Goal: Navigation & Orientation: Find specific page/section

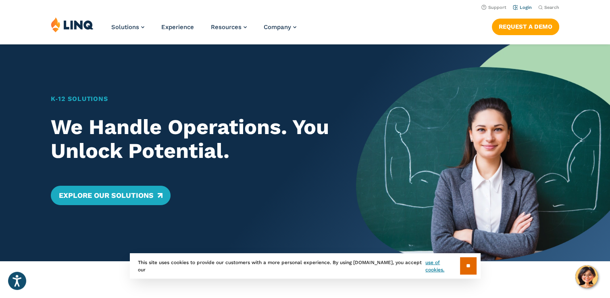
click at [525, 9] on link "Login" at bounding box center [522, 7] width 19 height 5
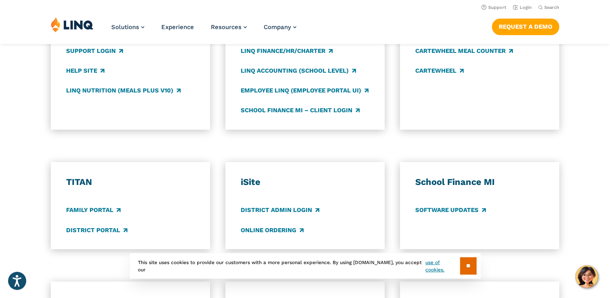
scroll to position [444, 0]
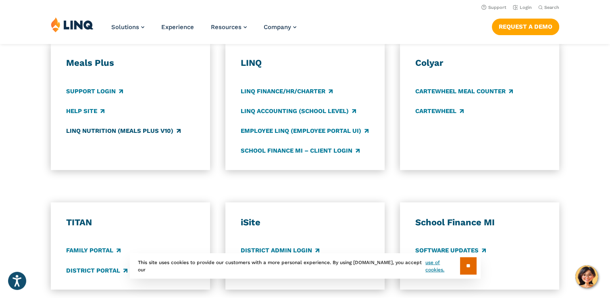
click at [110, 133] on link "LINQ Nutrition (Meals Plus v10)" at bounding box center [123, 130] width 115 height 9
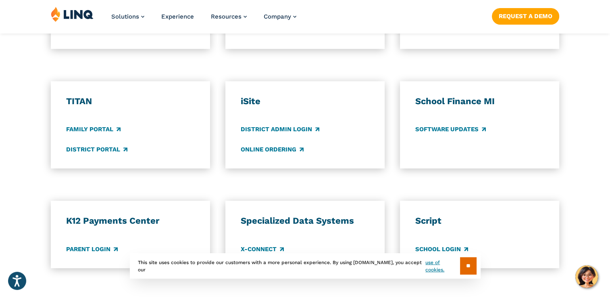
scroll to position [645, 0]
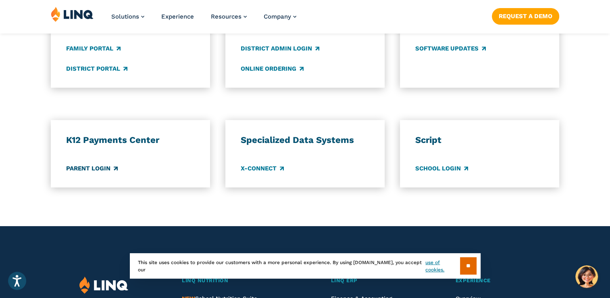
click at [104, 170] on link "Parent Login" at bounding box center [92, 168] width 52 height 9
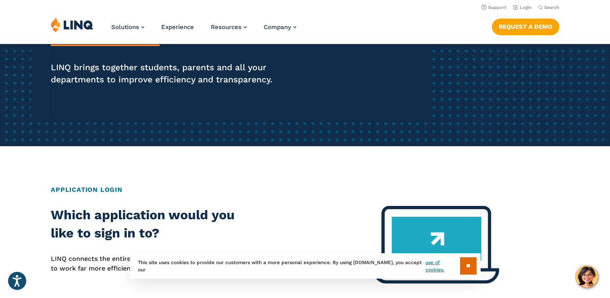
scroll to position [0, 0]
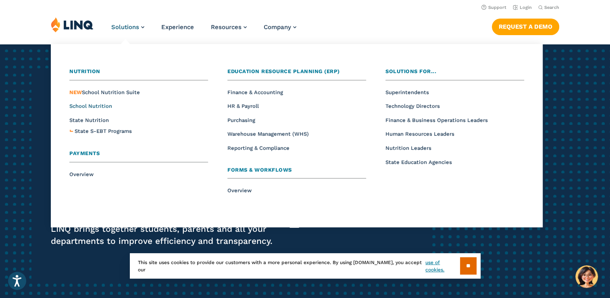
click at [101, 103] on span "School Nutrition" at bounding box center [90, 106] width 43 height 6
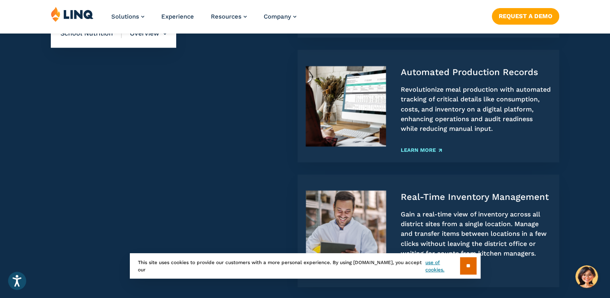
scroll to position [686, 0]
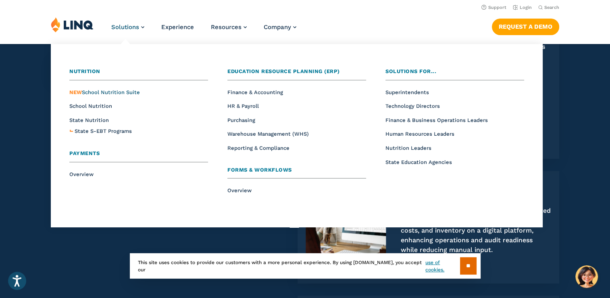
click at [101, 92] on span "NEW School Nutrition Suite" at bounding box center [104, 92] width 71 height 6
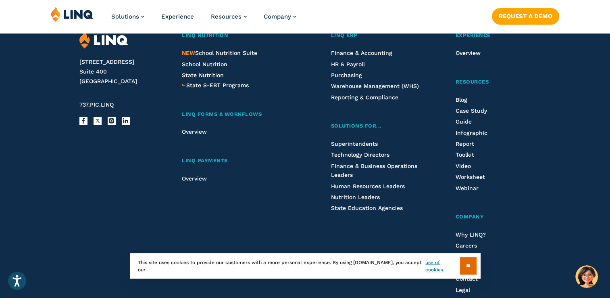
scroll to position [928, 0]
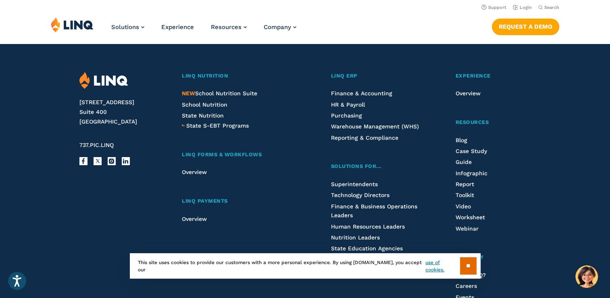
click at [533, 6] on nav "Support Login Search Search for:" at bounding box center [305, 6] width 610 height 9
click at [529, 7] on link "Login" at bounding box center [522, 7] width 19 height 5
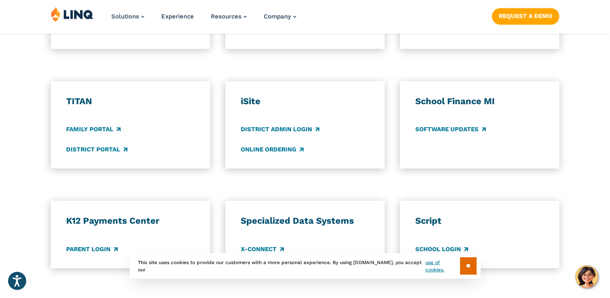
scroll to position [605, 0]
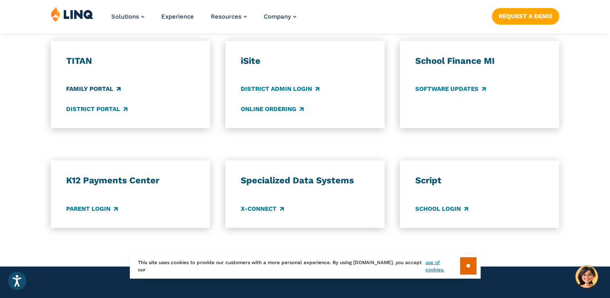
click at [98, 89] on link "Family Portal" at bounding box center [93, 89] width 54 height 9
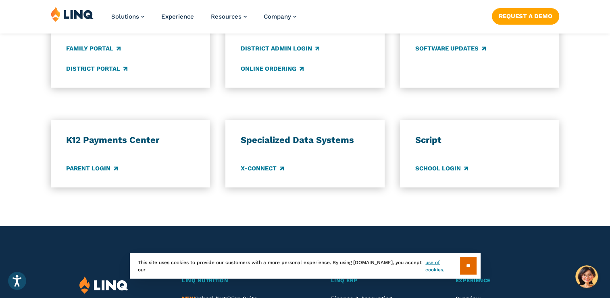
scroll to position [565, 0]
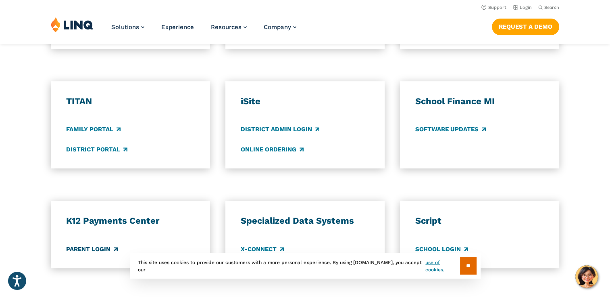
click at [100, 251] on link "Parent Login" at bounding box center [92, 248] width 52 height 9
click at [108, 246] on link "Parent Login" at bounding box center [92, 248] width 52 height 9
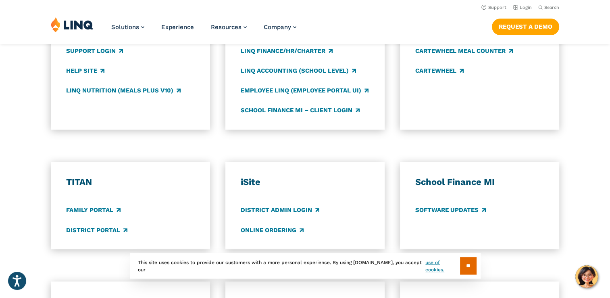
scroll to position [444, 0]
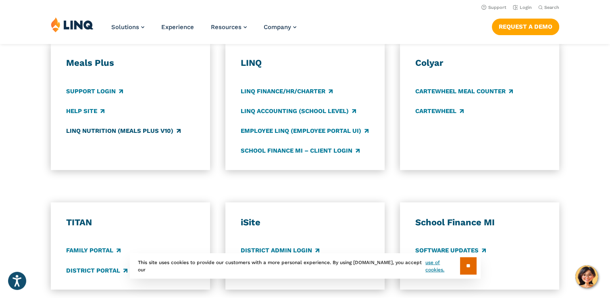
click at [98, 129] on link "LINQ Nutrition (Meals Plus v10)" at bounding box center [123, 130] width 115 height 9
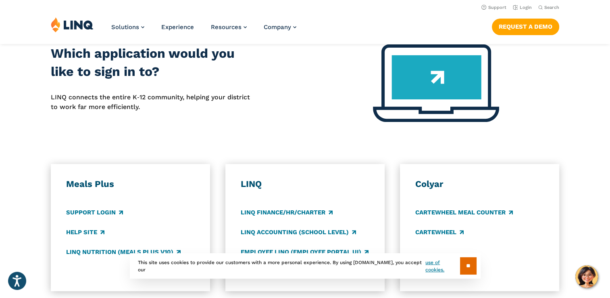
scroll to position [484, 0]
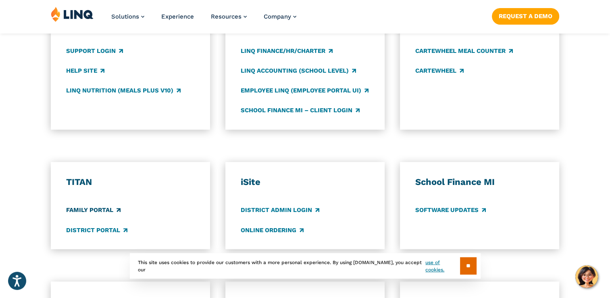
click at [116, 211] on link "Family Portal" at bounding box center [93, 210] width 54 height 9
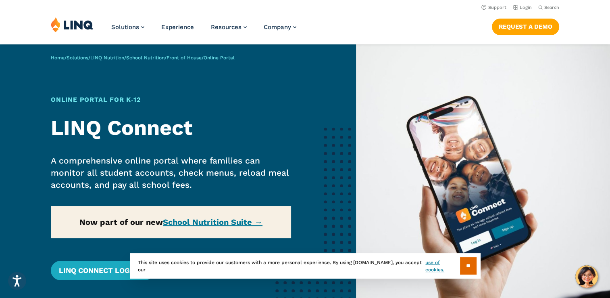
scroll to position [81, 0]
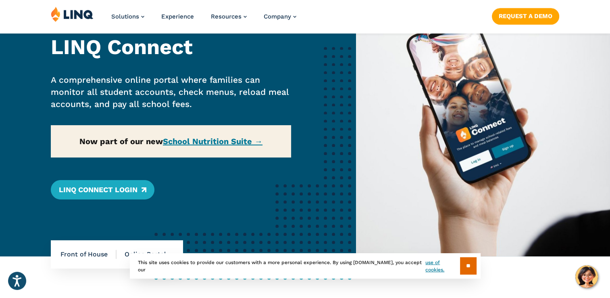
click at [205, 139] on div "Home / Solutions / LINQ Nutrition / School Nutrition / Front of House / Online …" at bounding box center [178, 110] width 356 height 292
click at [212, 141] on div "Home / Solutions / LINQ Nutrition / School Nutrition / Front of House / Online …" at bounding box center [178, 110] width 356 height 292
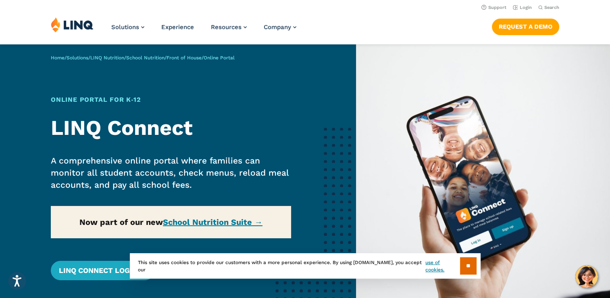
click at [192, 223] on div "Home / Solutions / LINQ Nutrition / School Nutrition / Front of House / Online …" at bounding box center [178, 190] width 356 height 292
click at [462, 262] on input "**" at bounding box center [468, 265] width 17 height 17
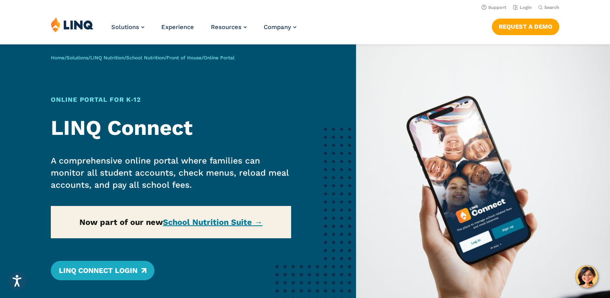
click at [229, 225] on div "Home / Solutions / LINQ Nutrition / School Nutrition / Front of House / Online …" at bounding box center [178, 190] width 356 height 292
click at [229, 220] on div "Home / Solutions / LINQ Nutrition / School Nutrition / Front of House / Online …" at bounding box center [178, 190] width 356 height 292
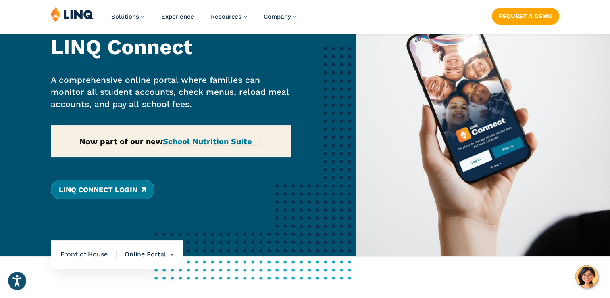
click at [123, 188] on link "LINQ Connect Login" at bounding box center [103, 189] width 104 height 19
click at [144, 188] on link "LINQ Connect Login" at bounding box center [103, 189] width 104 height 19
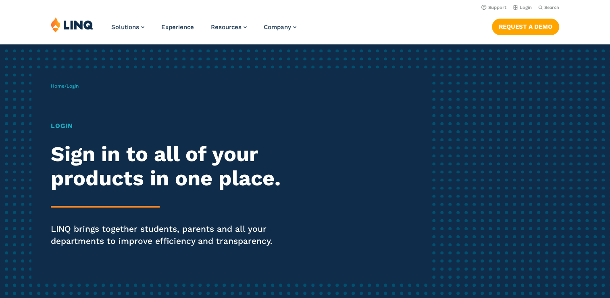
click at [75, 23] on img at bounding box center [72, 24] width 43 height 15
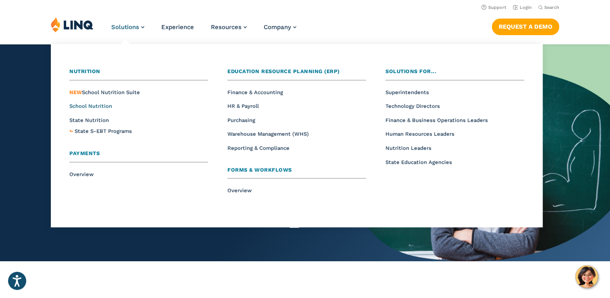
click at [106, 105] on span "School Nutrition" at bounding box center [90, 106] width 43 height 6
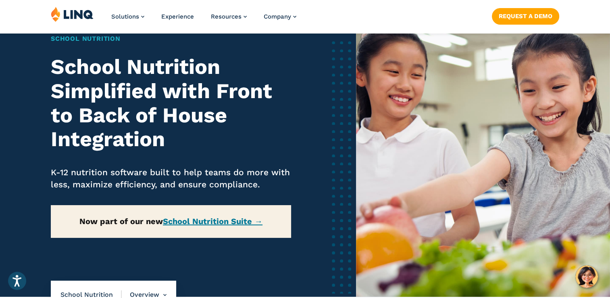
scroll to position [81, 0]
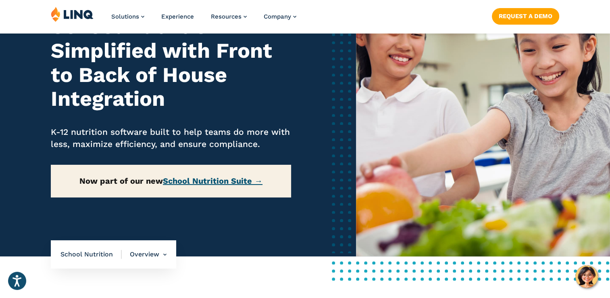
click at [179, 179] on link "School Nutrition Suite →" at bounding box center [213, 181] width 100 height 10
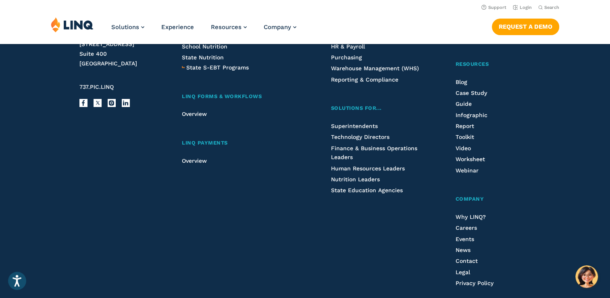
scroll to position [945, 0]
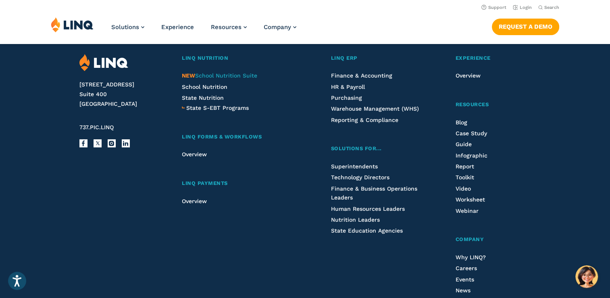
click at [217, 76] on span "NEW School Nutrition Suite" at bounding box center [219, 75] width 75 height 6
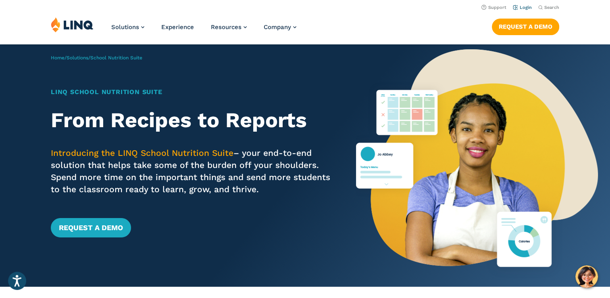
click at [528, 7] on link "Login" at bounding box center [522, 7] width 19 height 5
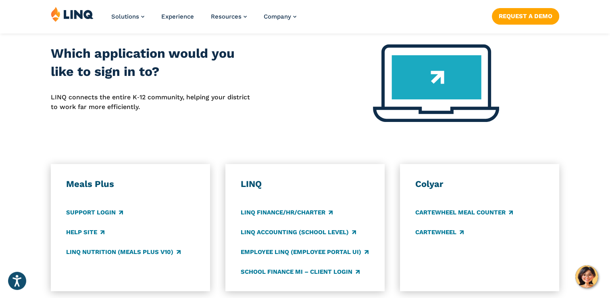
scroll to position [363, 0]
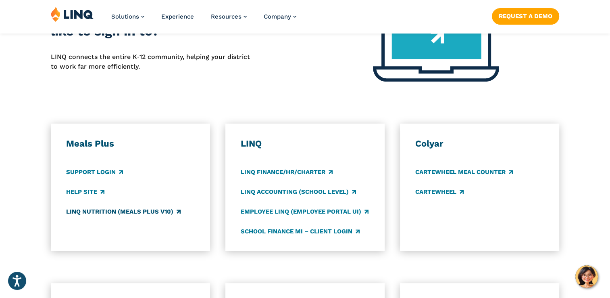
click at [133, 212] on link "LINQ Nutrition (Meals Plus v10)" at bounding box center [123, 211] width 115 height 9
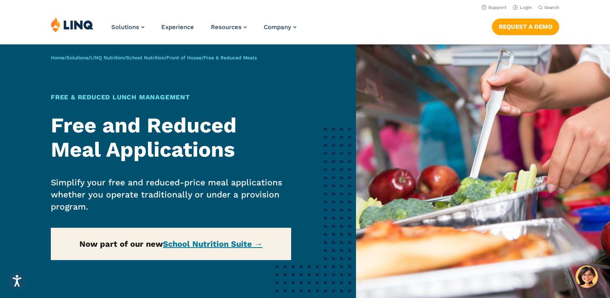
scroll to position [81, 0]
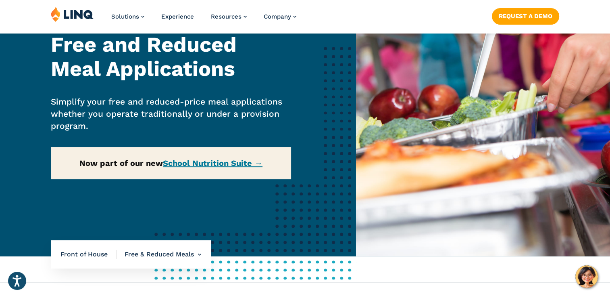
click at [234, 162] on div "Home / Solutions / LINQ Nutrition / School Nutrition / Front of House / Free & …" at bounding box center [178, 110] width 356 height 292
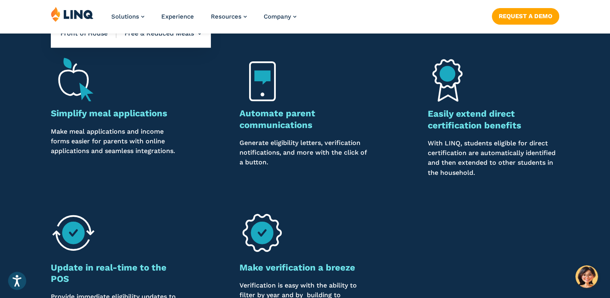
scroll to position [524, 0]
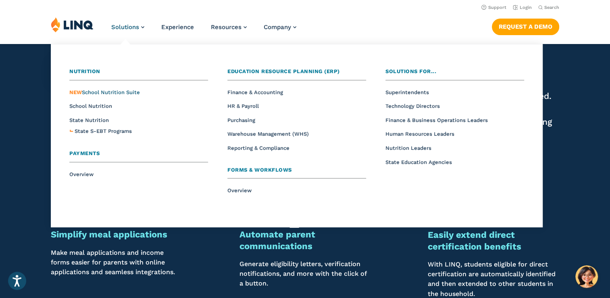
click at [114, 91] on span "NEW School Nutrition Suite" at bounding box center [104, 92] width 71 height 6
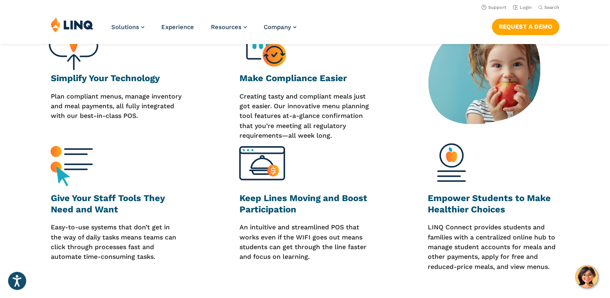
scroll to position [282, 0]
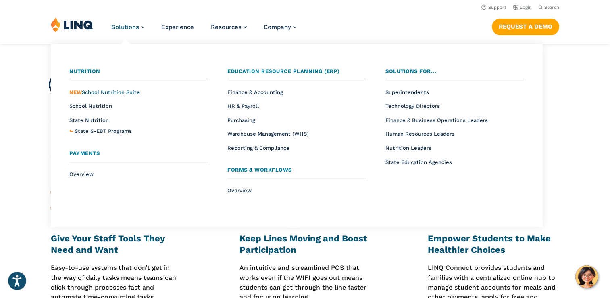
click at [86, 92] on span "NEW School Nutrition Suite" at bounding box center [104, 92] width 71 height 6
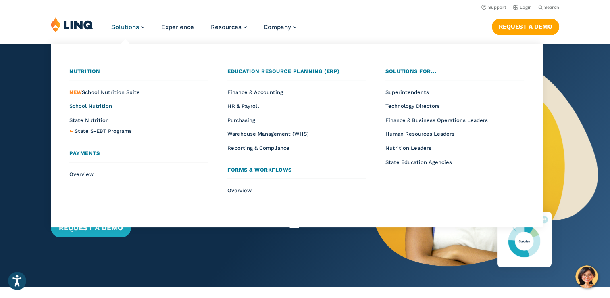
click at [90, 107] on span "School Nutrition" at bounding box center [90, 106] width 43 height 6
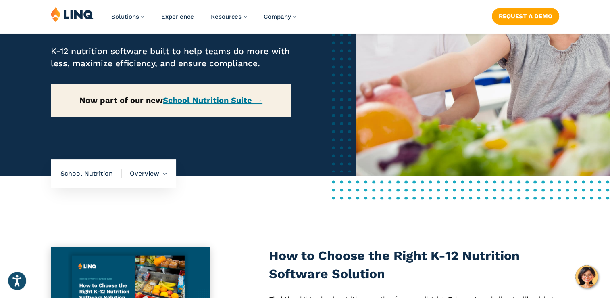
scroll to position [202, 0]
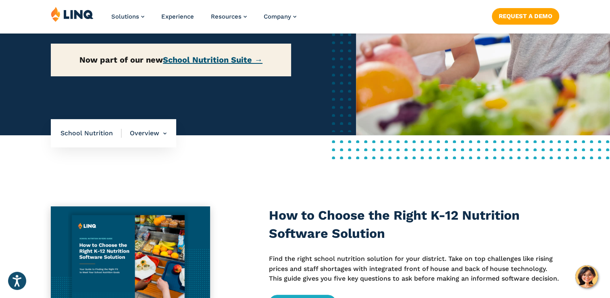
click at [215, 60] on link "School Nutrition Suite →" at bounding box center [213, 60] width 100 height 10
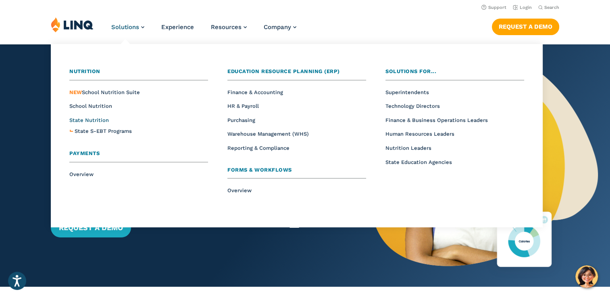
click at [97, 122] on span "State Nutrition" at bounding box center [89, 120] width 40 height 6
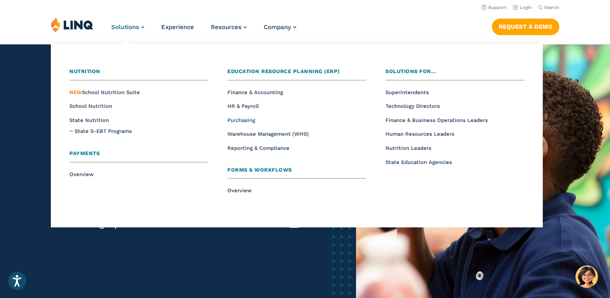
click at [249, 119] on span "Purchasing" at bounding box center [241, 120] width 28 height 6
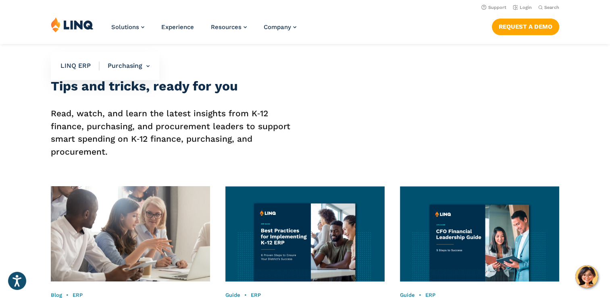
scroll to position [887, 0]
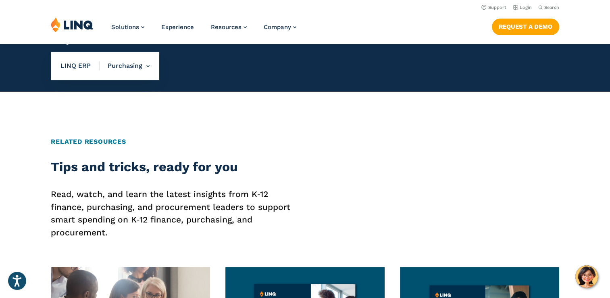
click at [76, 66] on span "LINQ ERP" at bounding box center [79, 65] width 39 height 9
click at [67, 66] on span "LINQ ERP" at bounding box center [79, 65] width 39 height 9
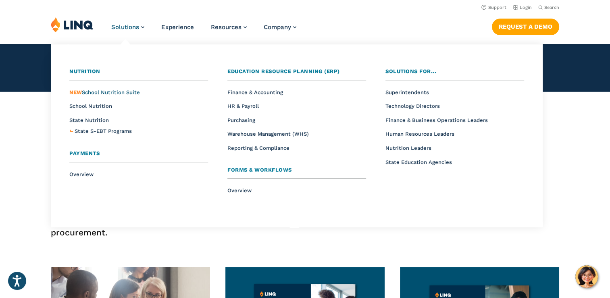
click at [94, 92] on span "NEW School Nutrition Suite" at bounding box center [104, 92] width 71 height 6
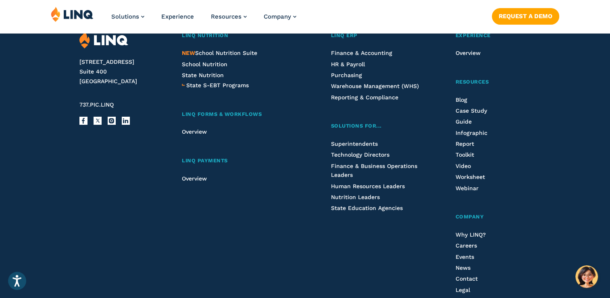
scroll to position [887, 0]
